Goal: Navigation & Orientation: Find specific page/section

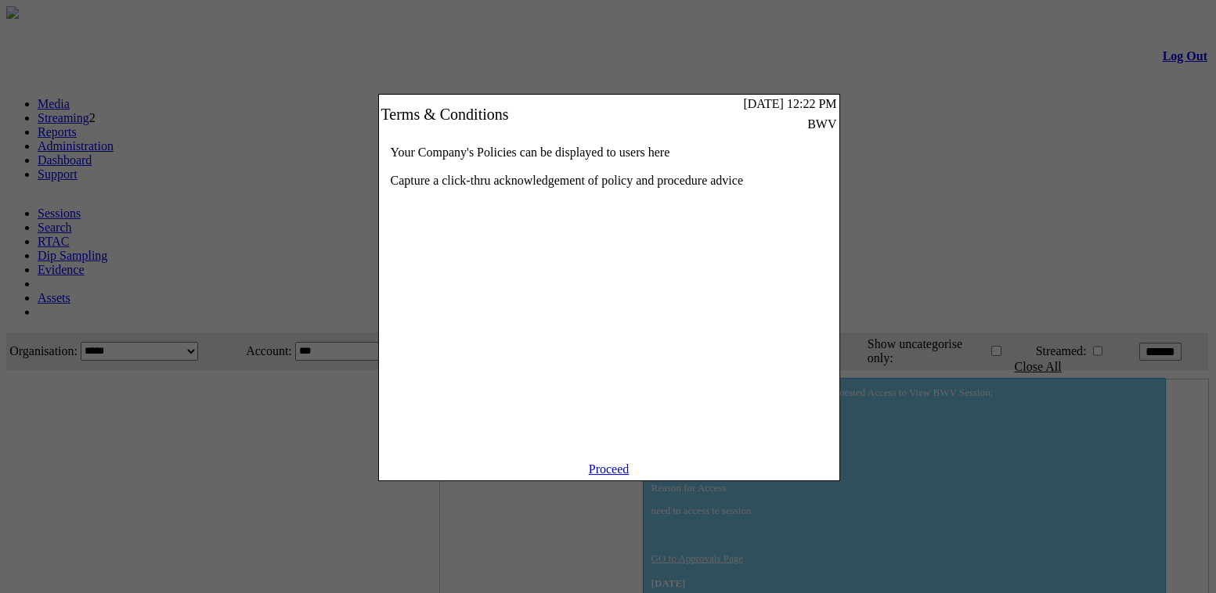
click at [621, 476] on link "Proceed" at bounding box center [609, 469] width 41 height 13
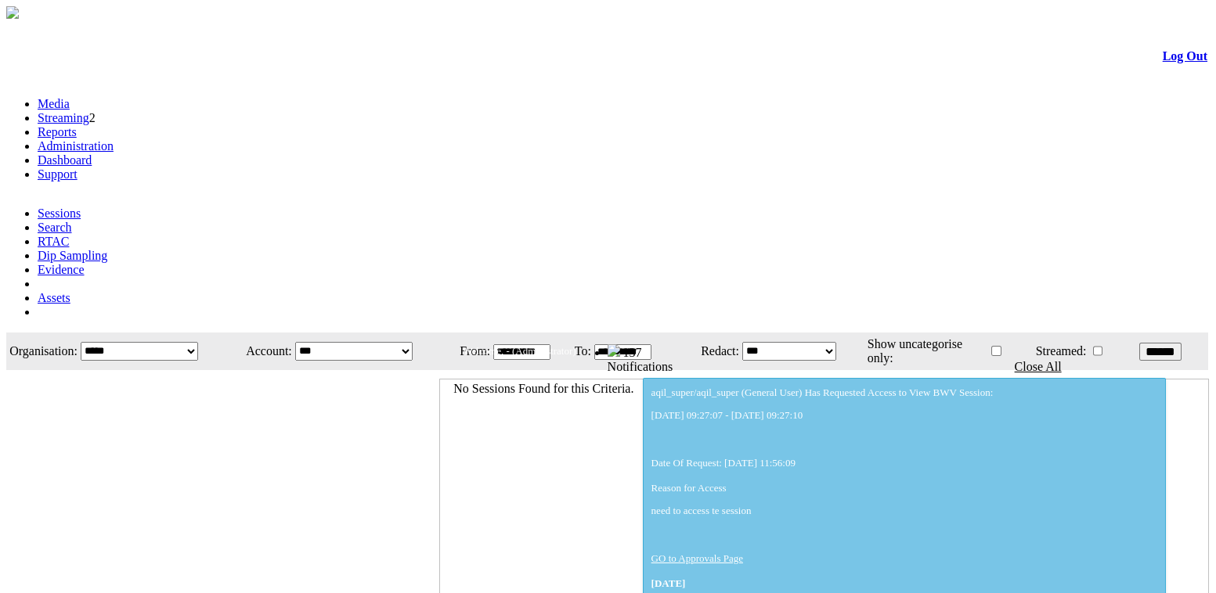
click at [113, 139] on link "Administration" at bounding box center [76, 145] width 76 height 13
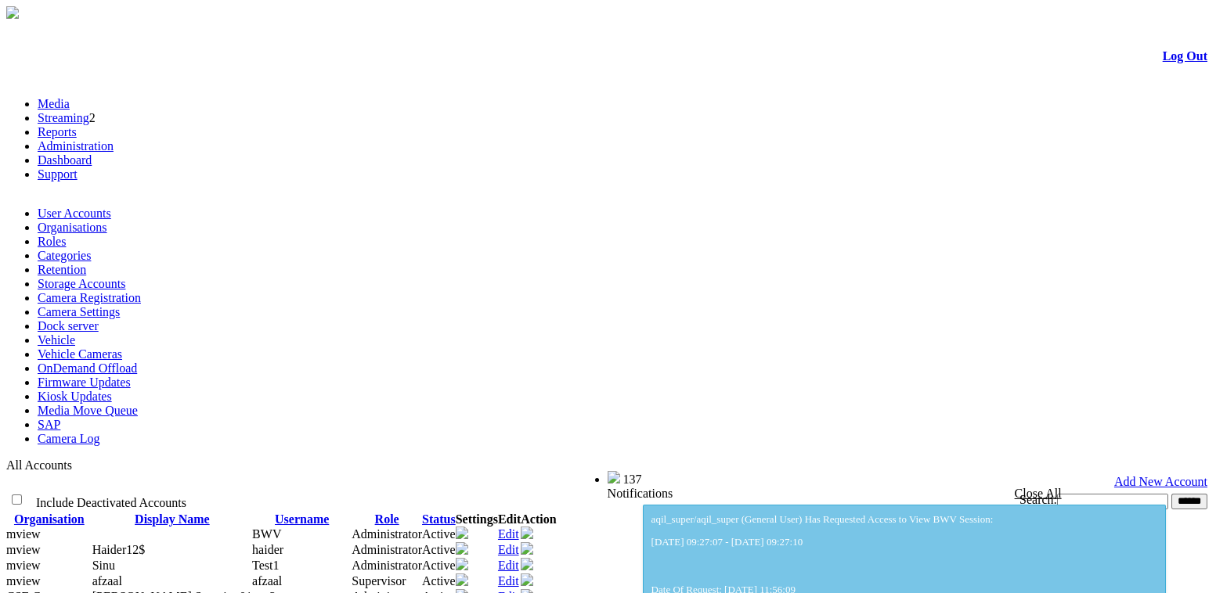
click at [141, 291] on link "Camera Registration" at bounding box center [89, 297] width 103 height 13
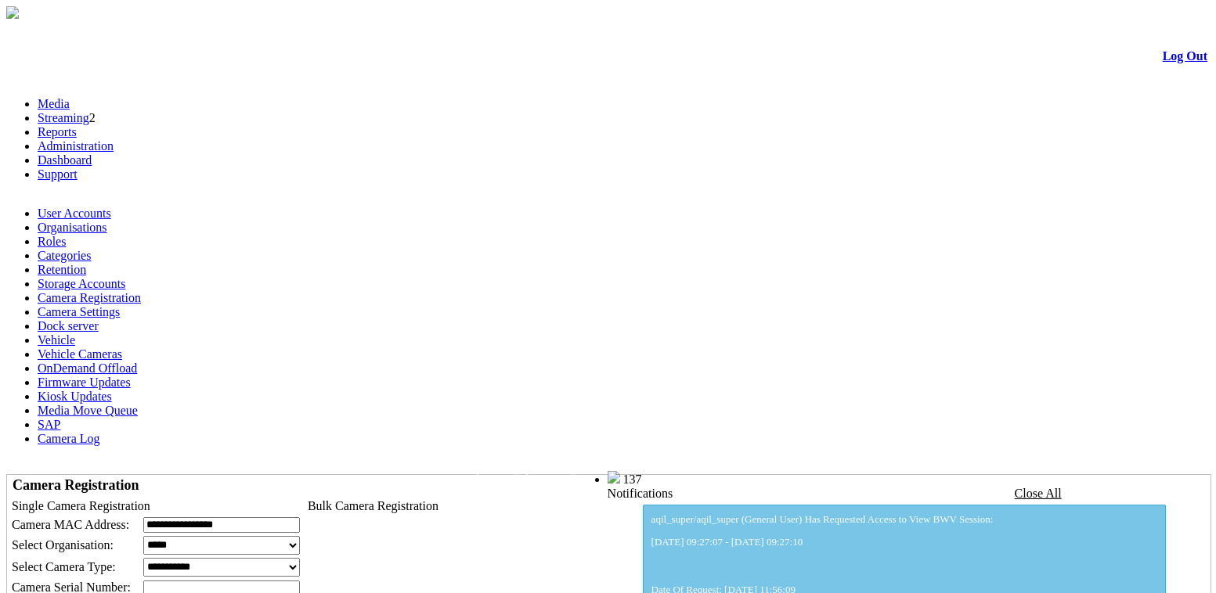
click at [93, 207] on link "User Accounts" at bounding box center [75, 213] width 74 height 13
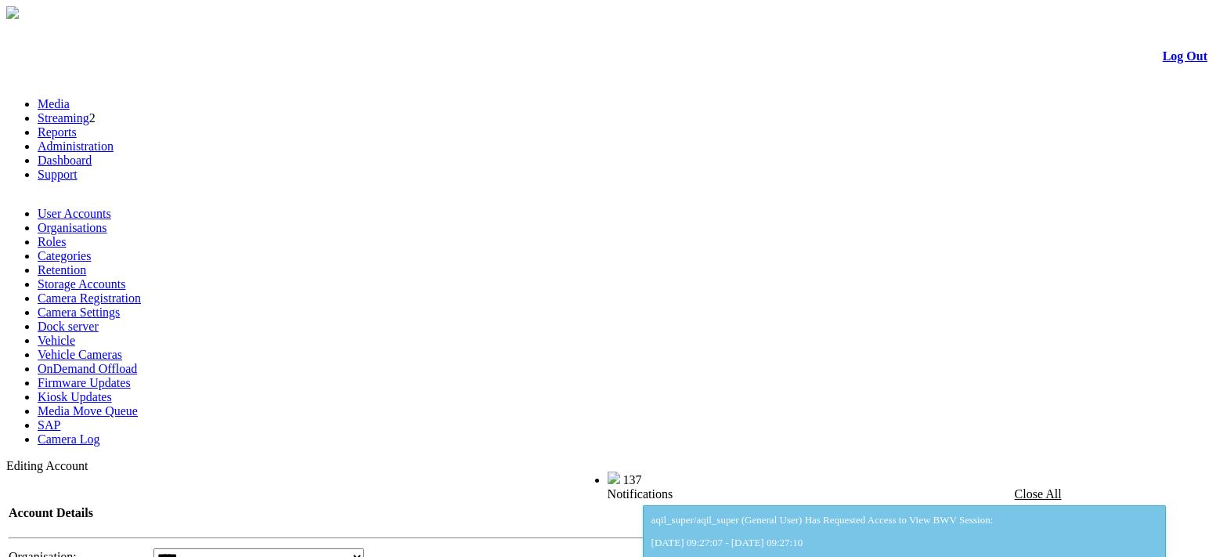
click at [83, 207] on link "User Accounts" at bounding box center [75, 213] width 74 height 13
